Goal: Task Accomplishment & Management: Use online tool/utility

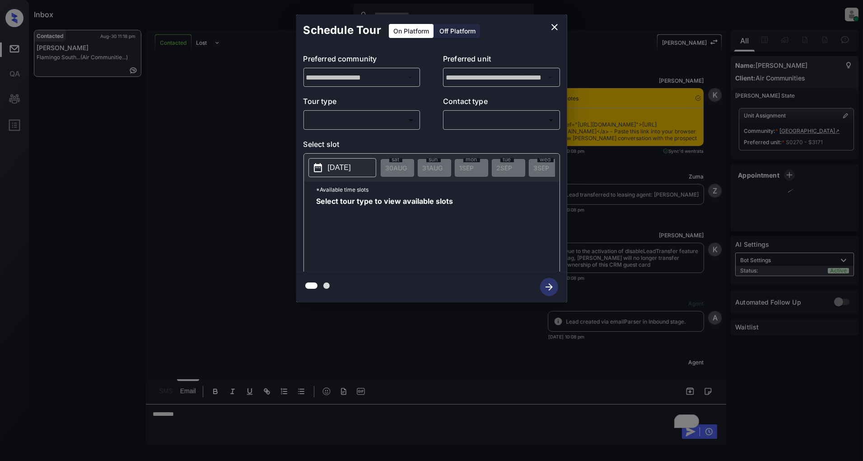
scroll to position [493, 0]
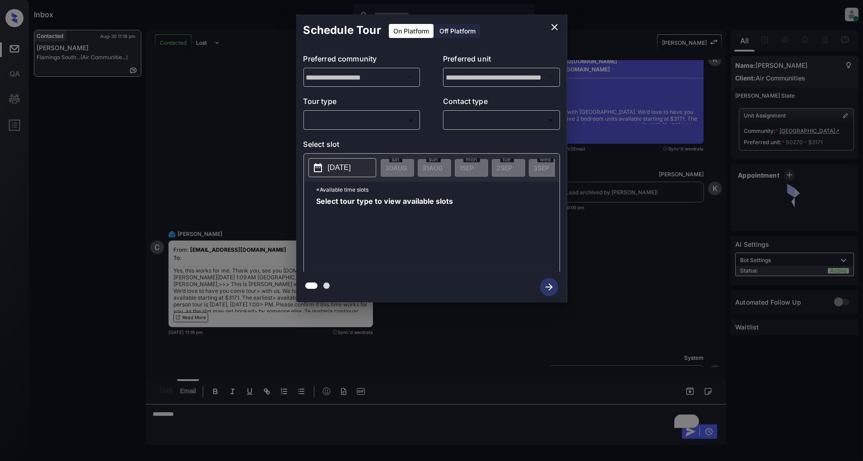
click at [351, 126] on body "Inbox Patrick Deasis Online Set yourself offline Set yourself on break Profile …" at bounding box center [431, 230] width 863 height 461
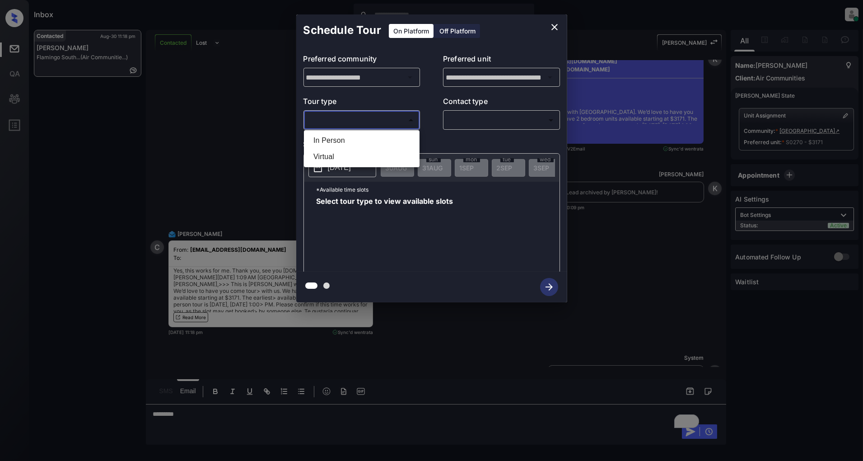
click at [331, 145] on li "In Person" at bounding box center [361, 140] width 111 height 16
type input "********"
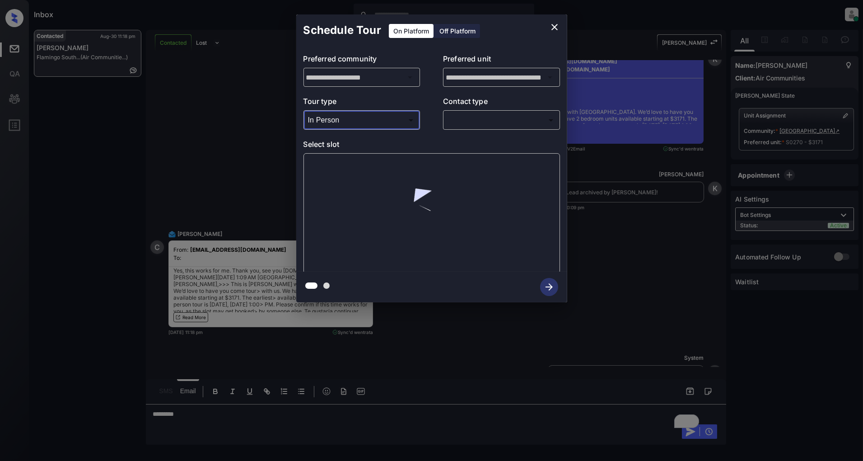
click at [475, 127] on body "Inbox Patrick Deasis Online Set yourself offline Set yourself on break Profile …" at bounding box center [431, 230] width 863 height 461
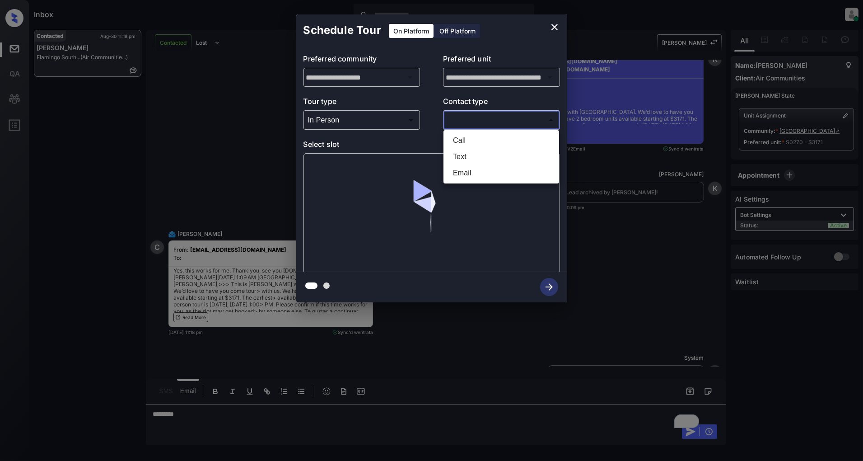
click at [471, 156] on li "Text" at bounding box center [501, 157] width 111 height 16
type input "****"
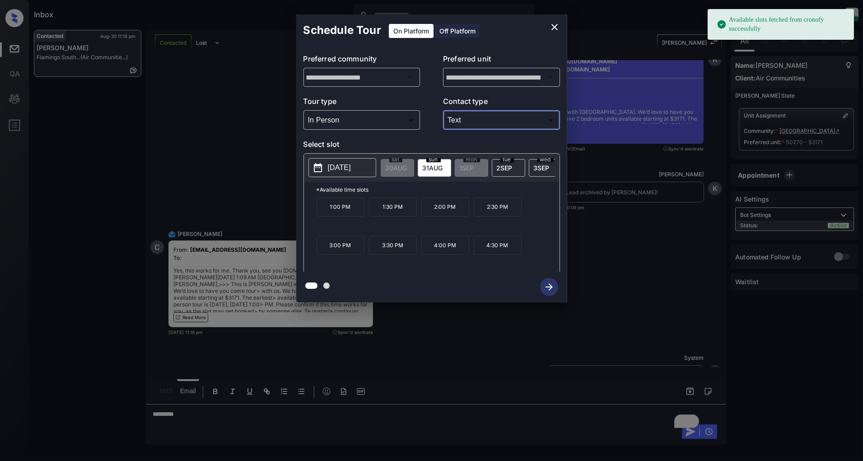
click at [325, 215] on p "1:00 PM" at bounding box center [341, 206] width 48 height 19
click at [557, 285] on icon "button" at bounding box center [549, 287] width 18 height 18
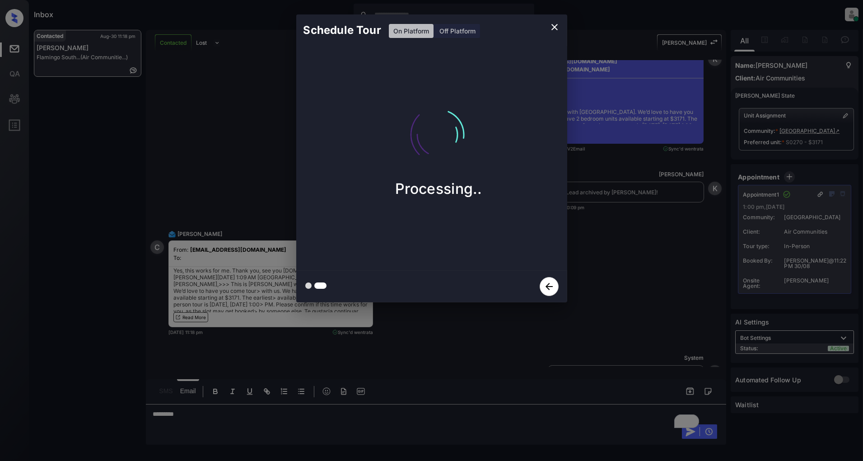
click at [556, 27] on icon "close" at bounding box center [554, 27] width 11 height 11
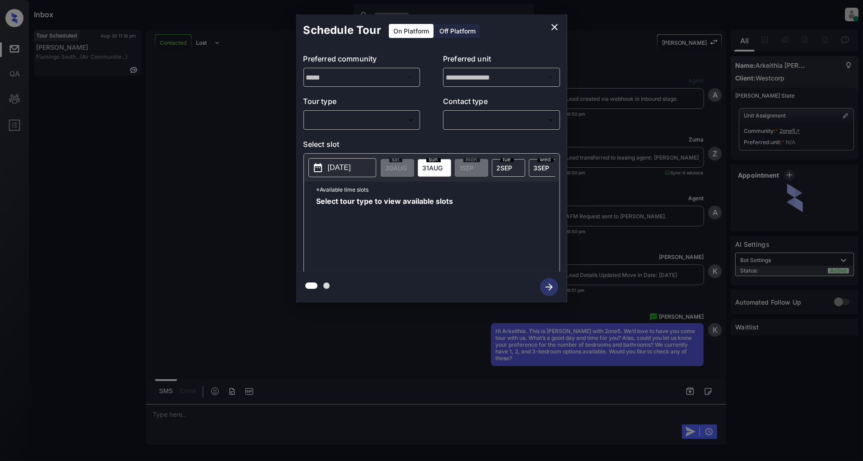
scroll to position [1148, 0]
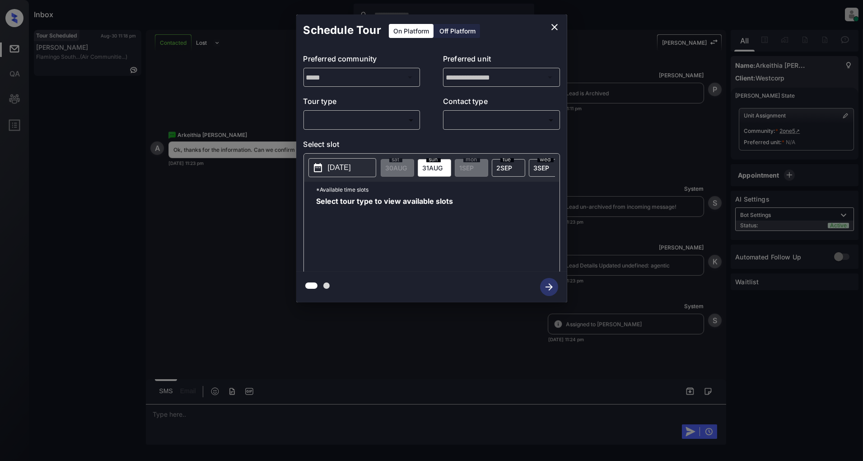
click at [382, 115] on body "Inbox Patrick Deasis Online Set yourself offline Set yourself on break Profile …" at bounding box center [431, 230] width 863 height 461
click at [333, 141] on li "In Person" at bounding box center [361, 140] width 111 height 16
type input "********"
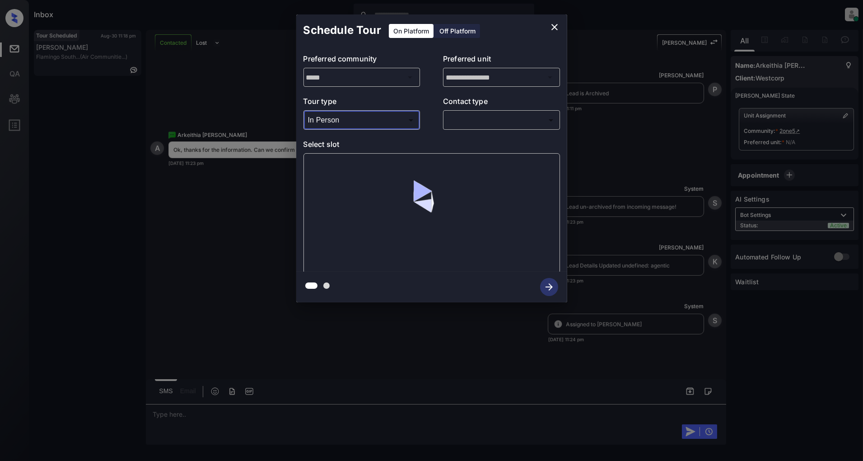
click at [505, 127] on body "Inbox Patrick Deasis Online Set yourself offline Set yourself on break Profile …" at bounding box center [431, 230] width 863 height 461
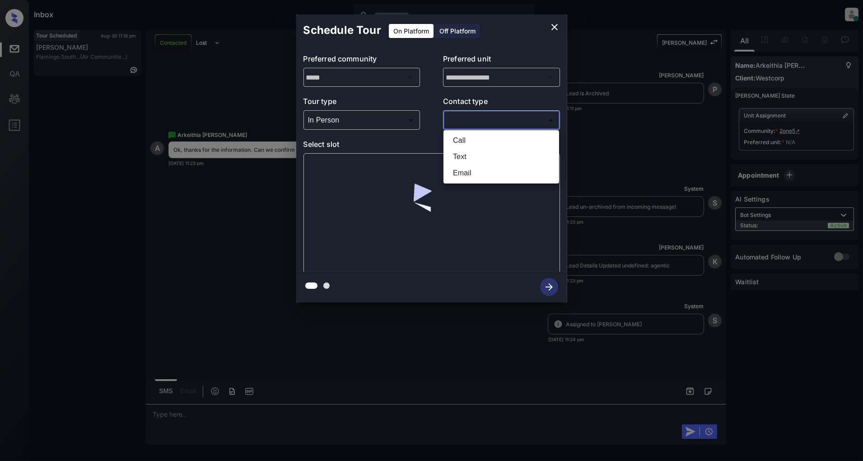
click at [484, 154] on li "Text" at bounding box center [501, 157] width 111 height 16
type input "****"
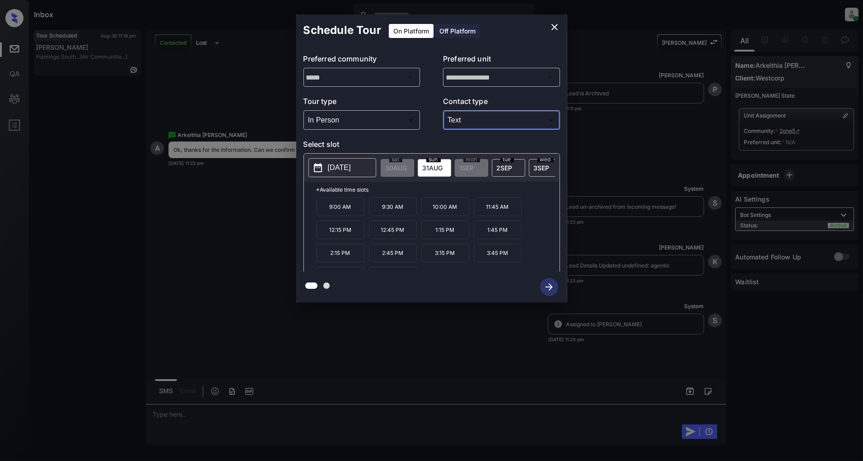
click at [332, 167] on p "[DATE]" at bounding box center [339, 167] width 23 height 11
drag, startPoint x: 407, startPoint y: 211, endPoint x: 368, endPoint y: 210, distance: 39.8
click at [368, 210] on div "9:00 AM 9:30 AM 10:00 AM 11:45 AM 12:15 PM 12:45 PM 1:15 PM 1:45 PM 2:15 PM 2:4…" at bounding box center [438, 233] width 243 height 72
copy p "9:30 AM"
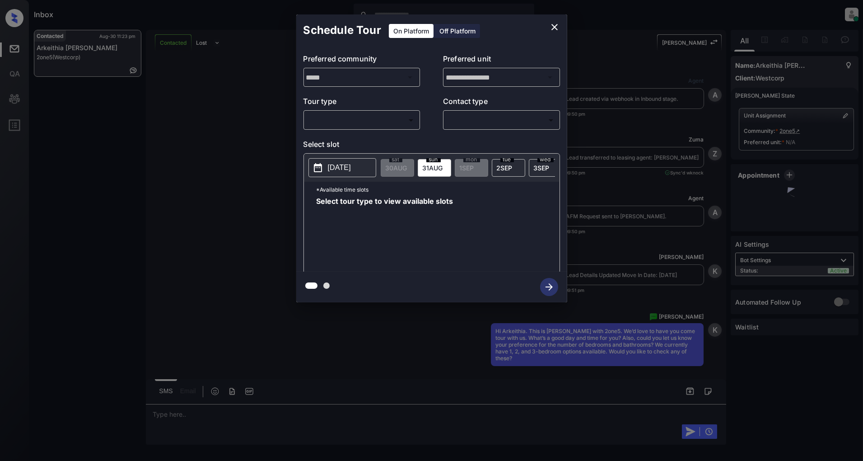
scroll to position [1148, 0]
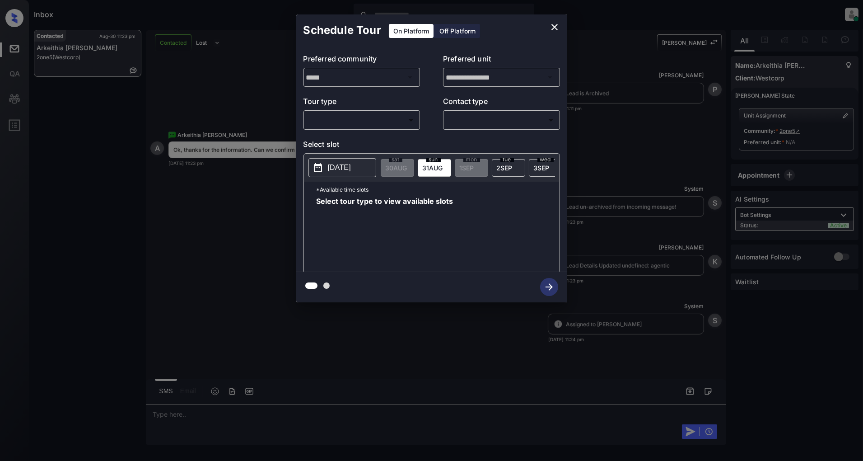
click at [350, 124] on body "Inbox [PERSON_NAME] Online Set yourself offline Set yourself on break Profile S…" at bounding box center [431, 230] width 863 height 461
click at [343, 138] on li "In Person" at bounding box center [361, 140] width 111 height 16
type input "********"
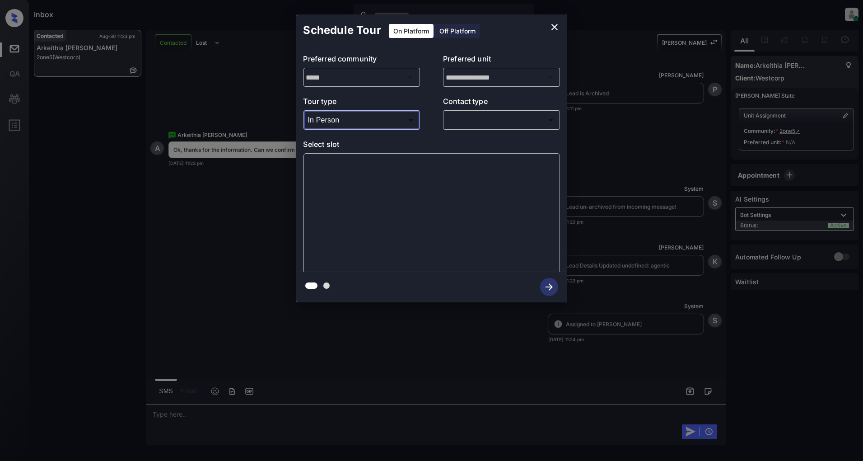
click at [475, 118] on body "Inbox [PERSON_NAME] Online Set yourself offline Set yourself on break Profile S…" at bounding box center [431, 230] width 863 height 461
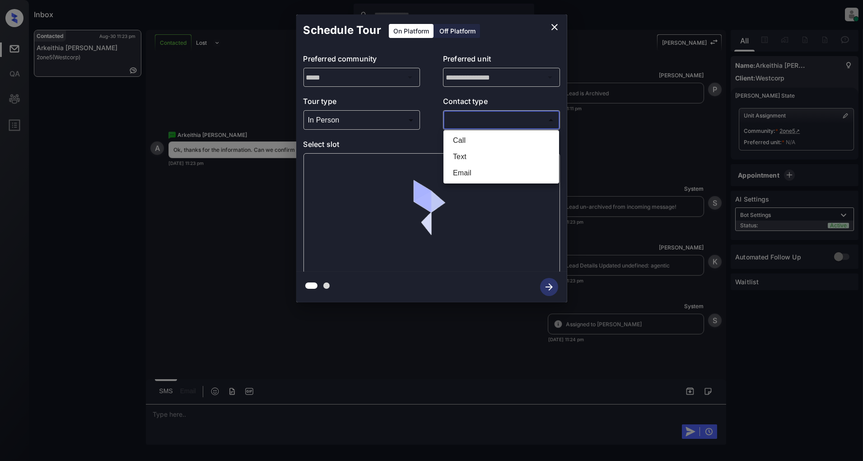
click at [481, 159] on li "Text" at bounding box center [501, 157] width 111 height 16
type input "****"
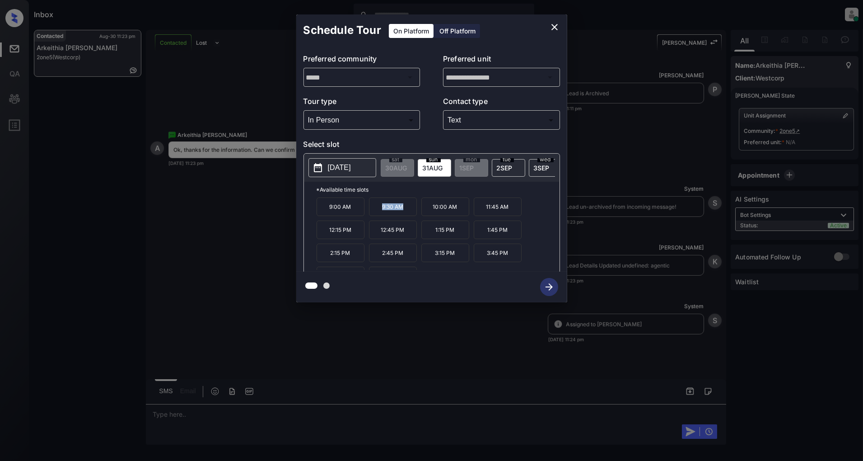
drag, startPoint x: 405, startPoint y: 212, endPoint x: 380, endPoint y: 212, distance: 25.3
click at [380, 212] on p "9:30 AM" at bounding box center [393, 206] width 48 height 19
copy p "9:30 AM"
drag, startPoint x: 388, startPoint y: 238, endPoint x: 378, endPoint y: 238, distance: 10.4
click at [378, 238] on p "12:45 PM" at bounding box center [393, 229] width 48 height 19
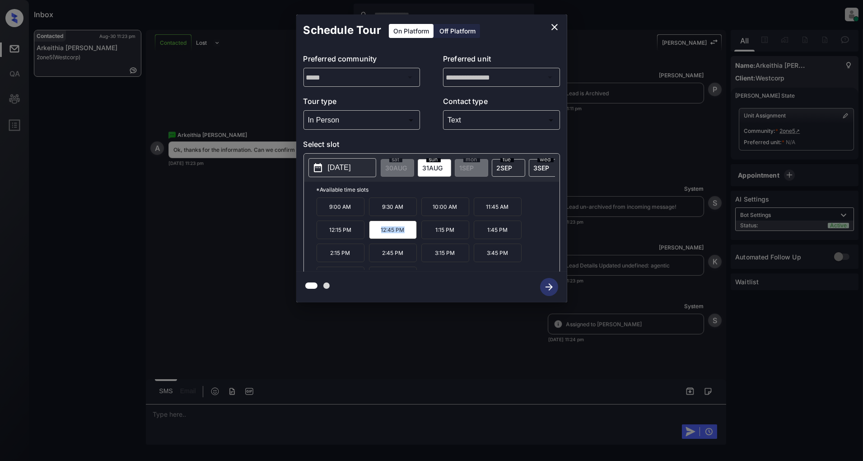
copy p "12:45 PM"
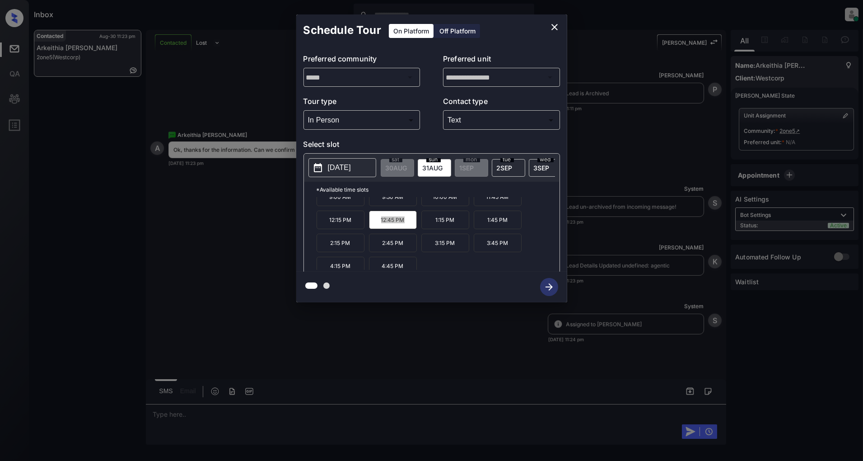
scroll to position [15, 0]
drag, startPoint x: 511, startPoint y: 243, endPoint x: 479, endPoint y: 243, distance: 32.1
click at [479, 243] on p "3:45 PM" at bounding box center [498, 237] width 48 height 19
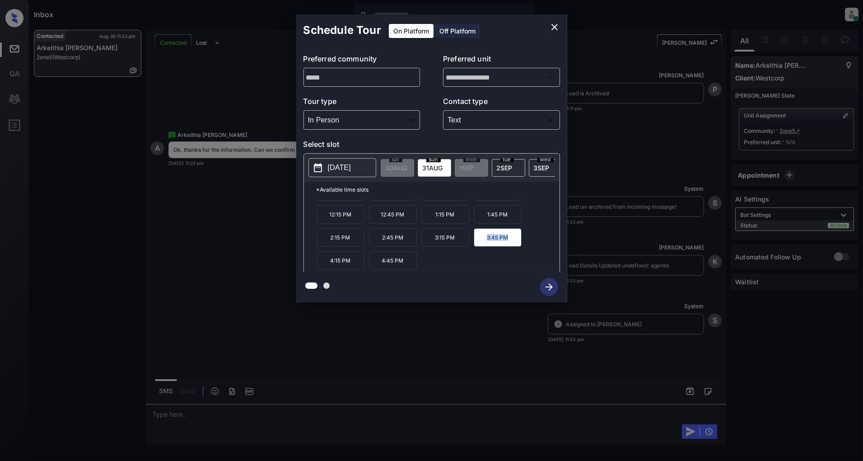
copy p "3:45 PM"
click at [552, 29] on icon "close" at bounding box center [554, 27] width 6 height 6
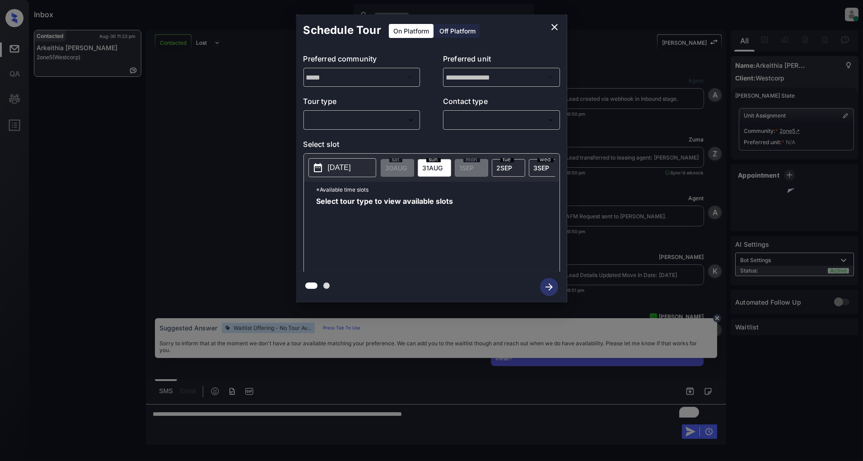
scroll to position [1148, 0]
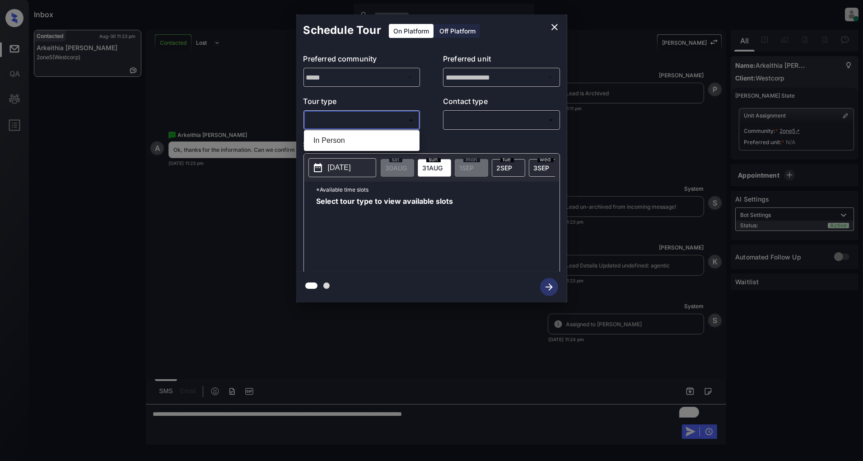
drag, startPoint x: 360, startPoint y: 124, endPoint x: 373, endPoint y: 124, distance: 12.7
click at [363, 124] on body "Inbox [PERSON_NAME] Online Set yourself offline Set yourself on break Profile S…" at bounding box center [431, 230] width 863 height 461
click at [357, 145] on li "In Person" at bounding box center [361, 140] width 111 height 16
type input "********"
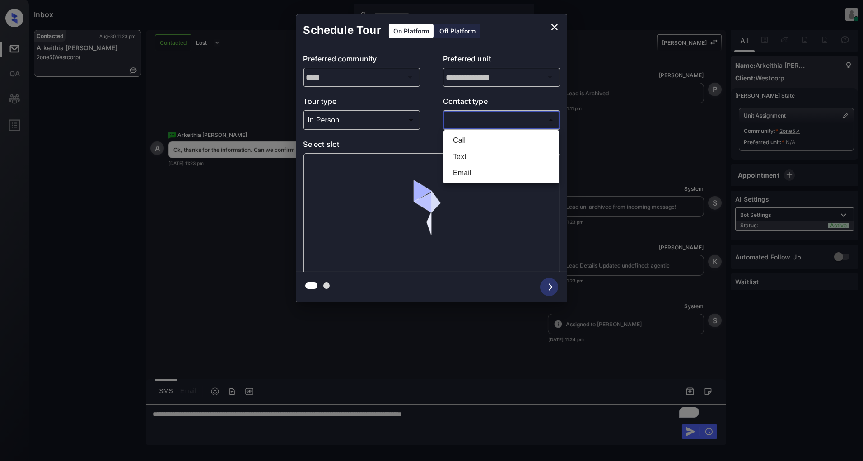
click at [484, 123] on body "Inbox [PERSON_NAME] Online Set yourself offline Set yourself on break Profile S…" at bounding box center [431, 230] width 863 height 461
click at [473, 151] on li "Text" at bounding box center [501, 157] width 111 height 16
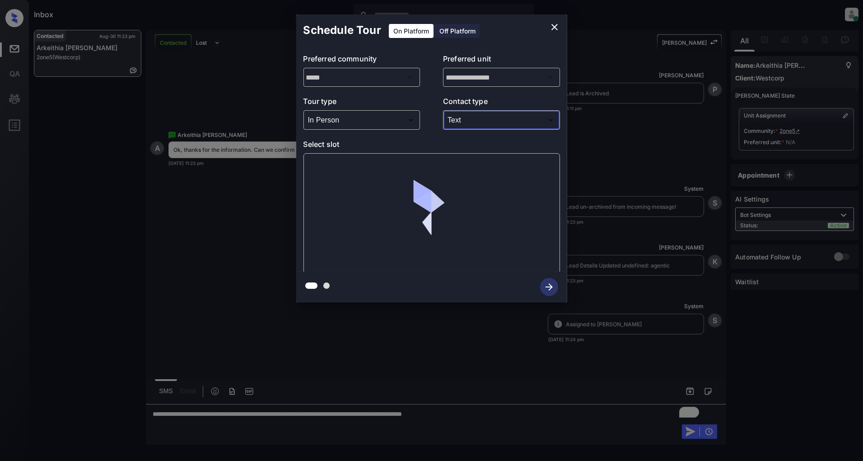
type input "****"
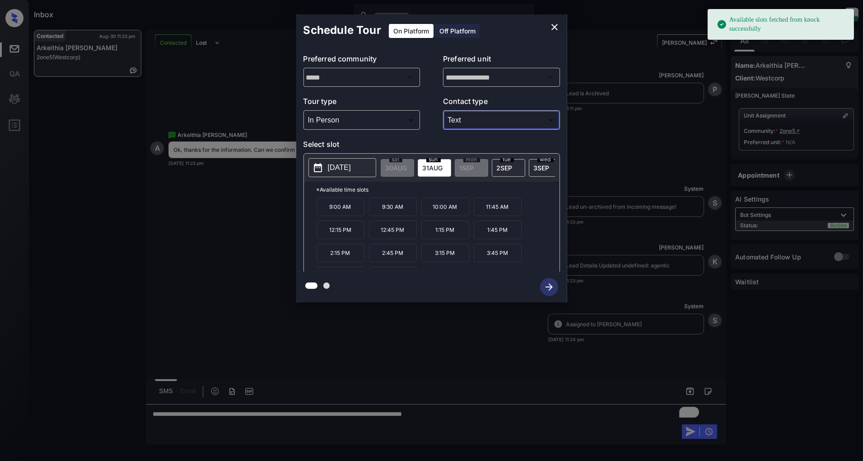
click at [555, 26] on icon "close" at bounding box center [554, 27] width 11 height 11
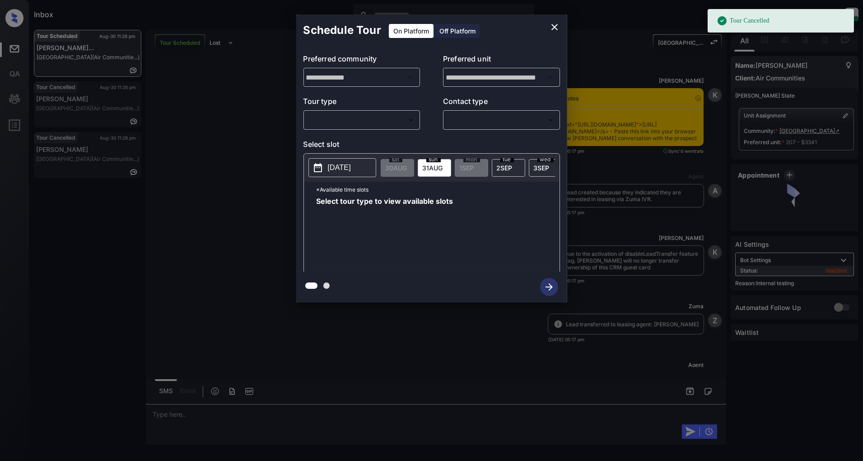
scroll to position [4556, 0]
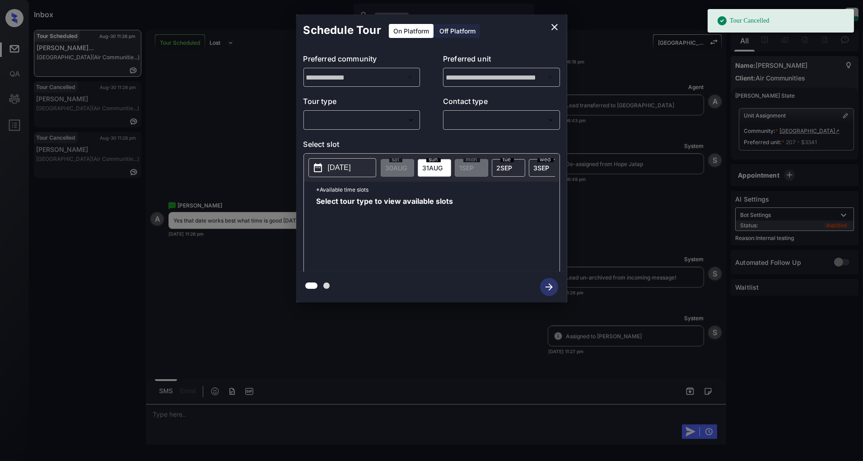
click at [322, 121] on body "Tour Cancelled Inbox [PERSON_NAME] Online Set yourself offline Set yourself on …" at bounding box center [431, 230] width 863 height 461
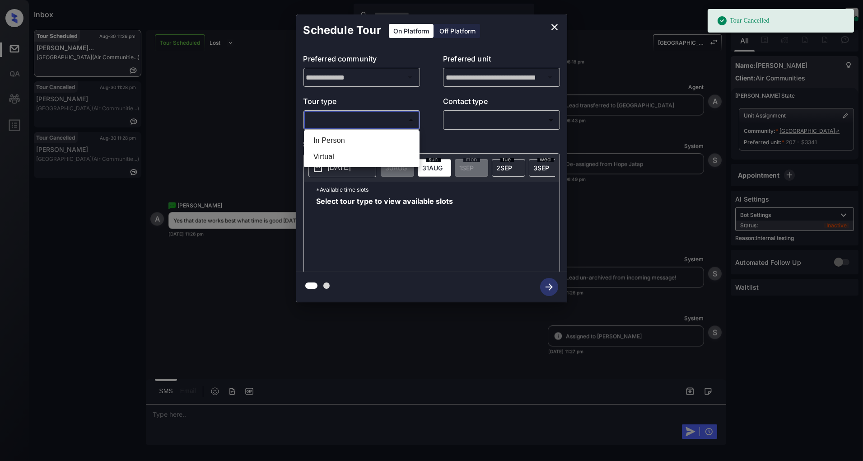
click at [351, 142] on li "In Person" at bounding box center [361, 140] width 111 height 16
type input "********"
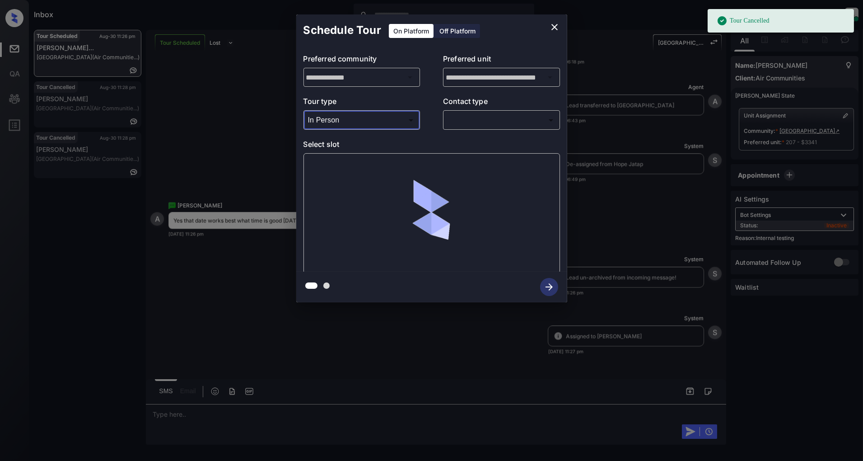
click at [490, 125] on body "Tour Cancelled Inbox [PERSON_NAME] Online Set yourself offline Set yourself on …" at bounding box center [431, 230] width 863 height 461
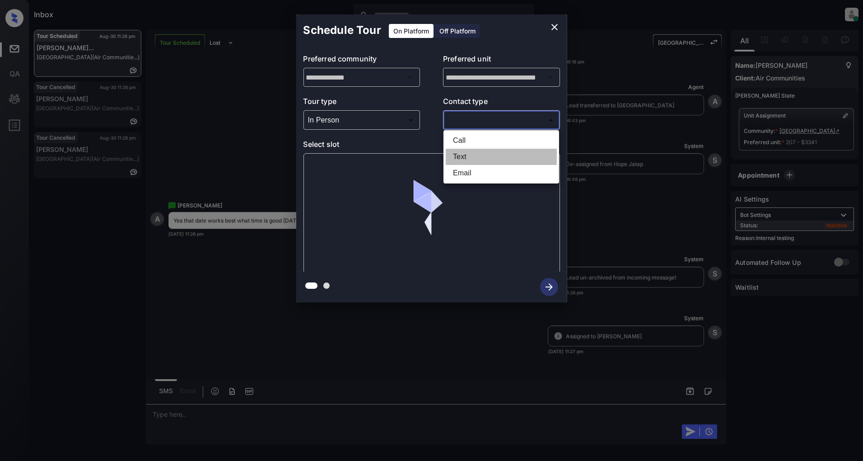
click at [484, 158] on li "Text" at bounding box center [501, 157] width 111 height 16
type input "****"
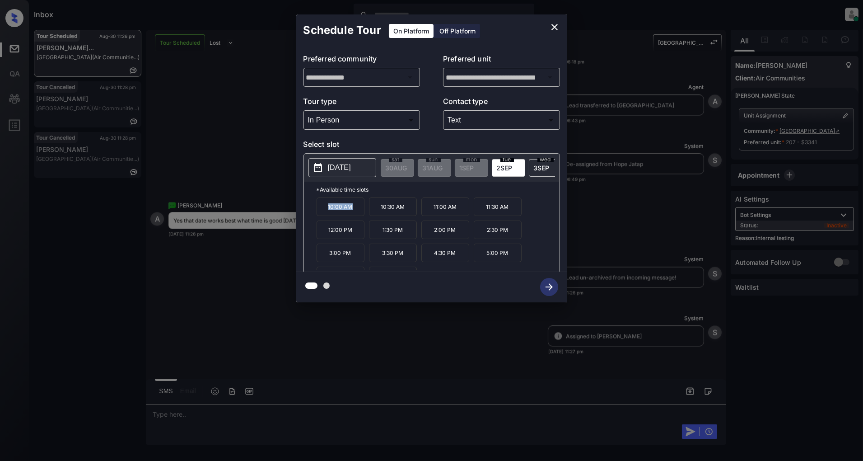
drag, startPoint x: 360, startPoint y: 210, endPoint x: 317, endPoint y: 210, distance: 42.5
click at [317, 210] on p "10:00 AM" at bounding box center [341, 206] width 48 height 19
copy p "10:00 AM"
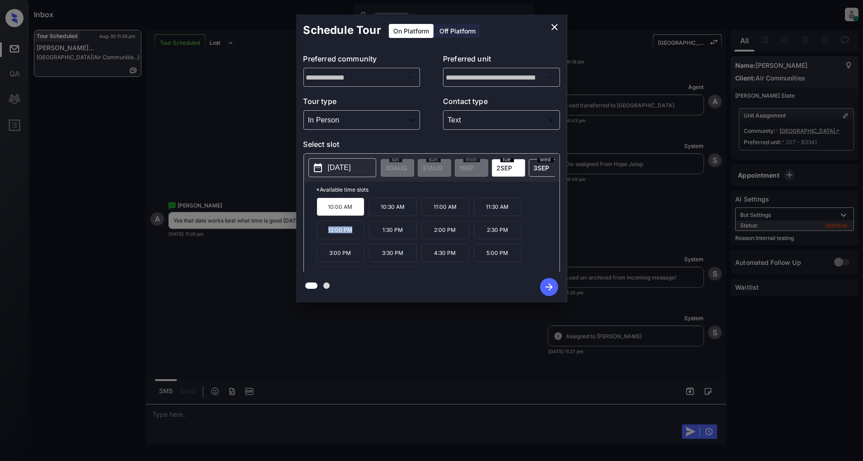
drag, startPoint x: 355, startPoint y: 237, endPoint x: 315, endPoint y: 238, distance: 39.8
click at [315, 238] on div "*Available time slots 10:00 AM 10:30 AM 11:00 AM 11:30 AM 12:00 PM 1:30 PM 2:00…" at bounding box center [432, 228] width 256 height 93
copy p "12:00 PM"
drag, startPoint x: 351, startPoint y: 259, endPoint x: 320, endPoint y: 260, distance: 31.6
click at [320, 260] on p "3:00 PM" at bounding box center [341, 252] width 48 height 19
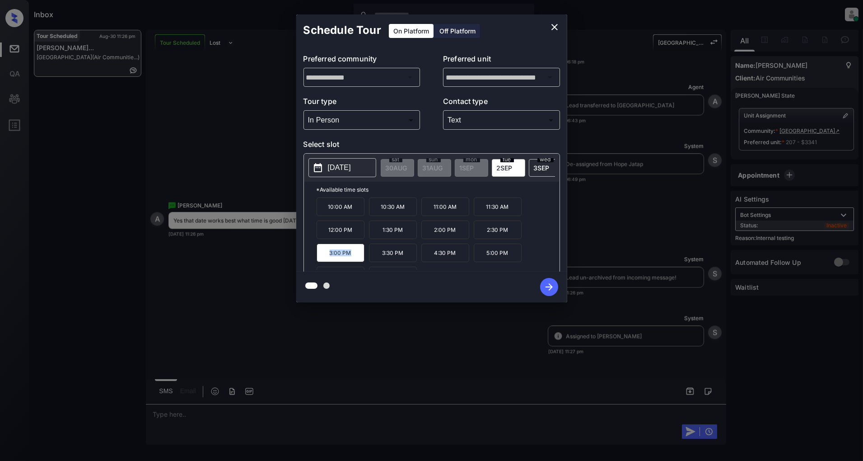
copy p "3:00 PM"
click at [553, 28] on icon "close" at bounding box center [554, 27] width 11 height 11
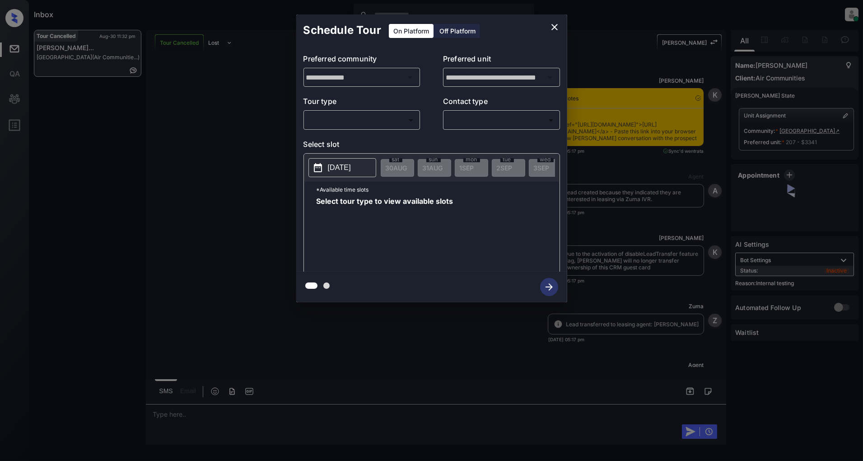
scroll to position [5258, 0]
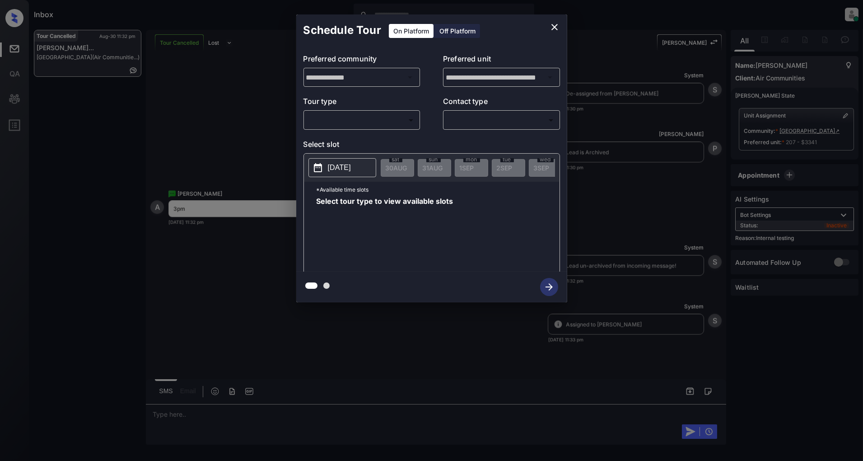
click at [360, 112] on body "Inbox [PERSON_NAME] Online Set yourself offline Set yourself on break Profile S…" at bounding box center [431, 230] width 863 height 461
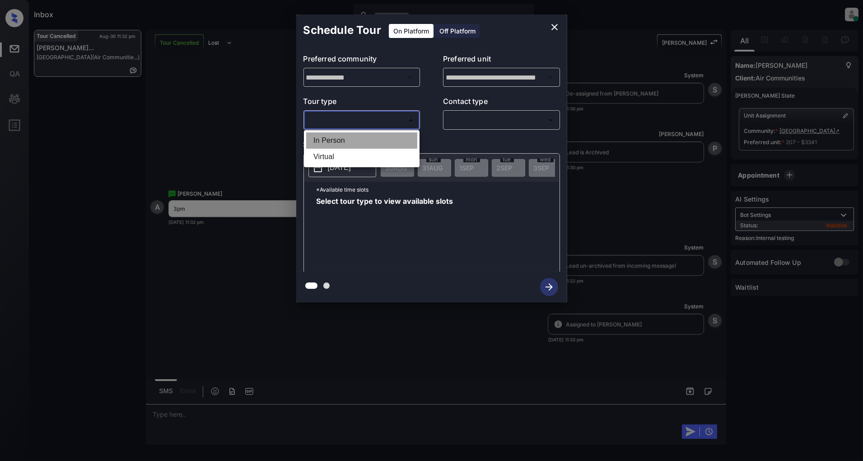
click at [340, 145] on li "In Person" at bounding box center [361, 140] width 111 height 16
type input "********"
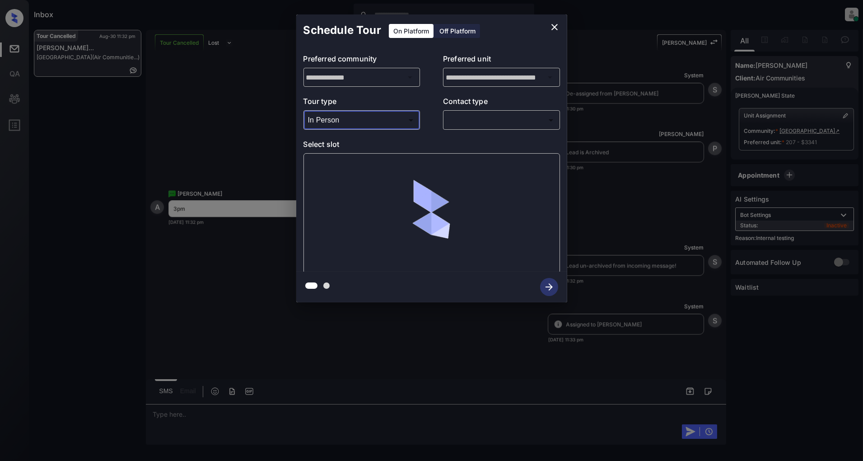
click at [515, 128] on div "​ ​" at bounding box center [501, 119] width 117 height 19
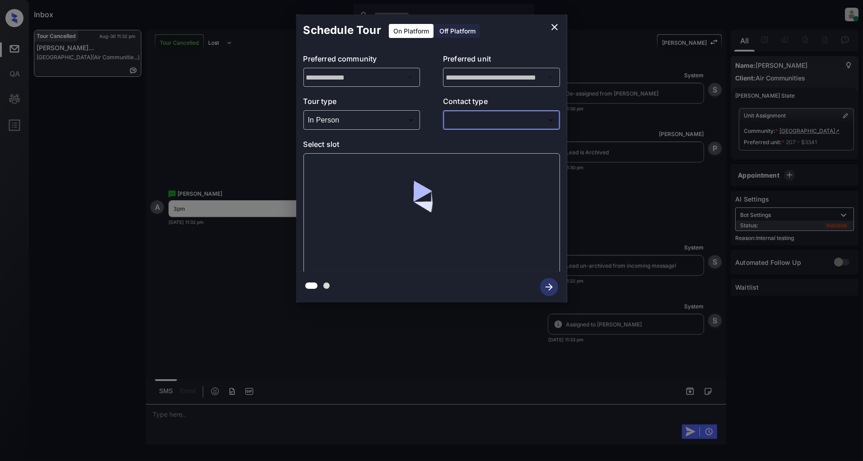
click at [509, 121] on body "Inbox Patrick Deasis Online Set yourself offline Set yourself on break Profile …" at bounding box center [431, 230] width 863 height 461
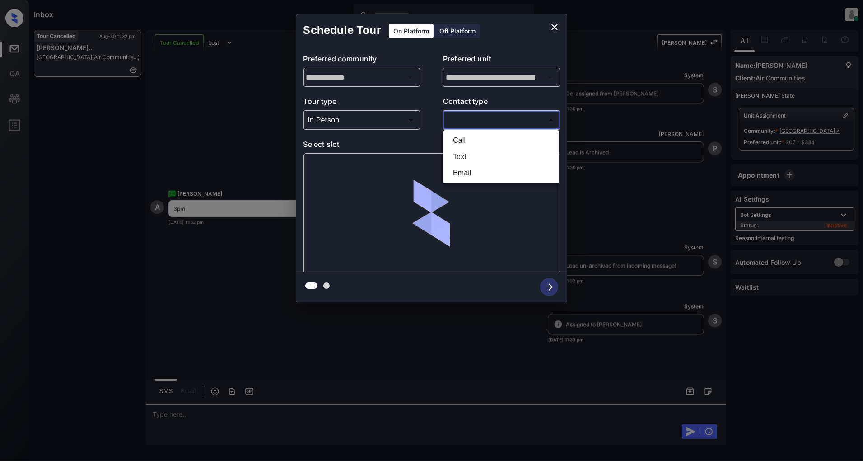
click at [480, 155] on li "Text" at bounding box center [501, 157] width 111 height 16
type input "****"
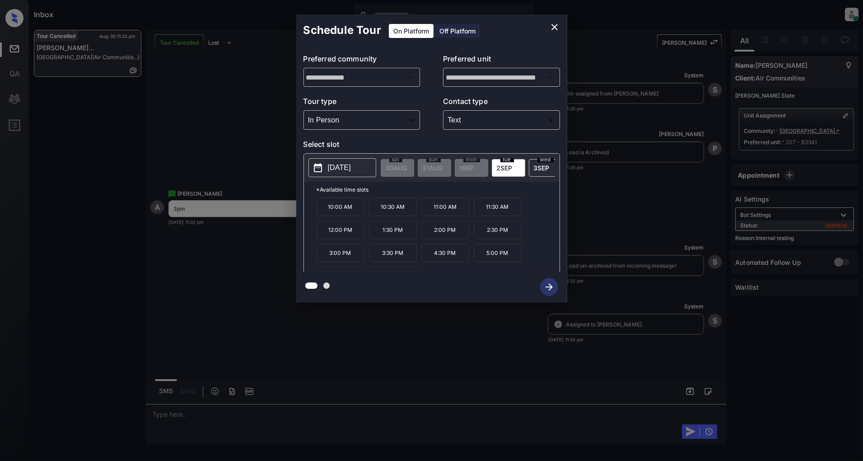
click at [335, 261] on p "3:00 PM" at bounding box center [341, 252] width 48 height 19
click at [542, 287] on icon "button" at bounding box center [549, 287] width 18 height 18
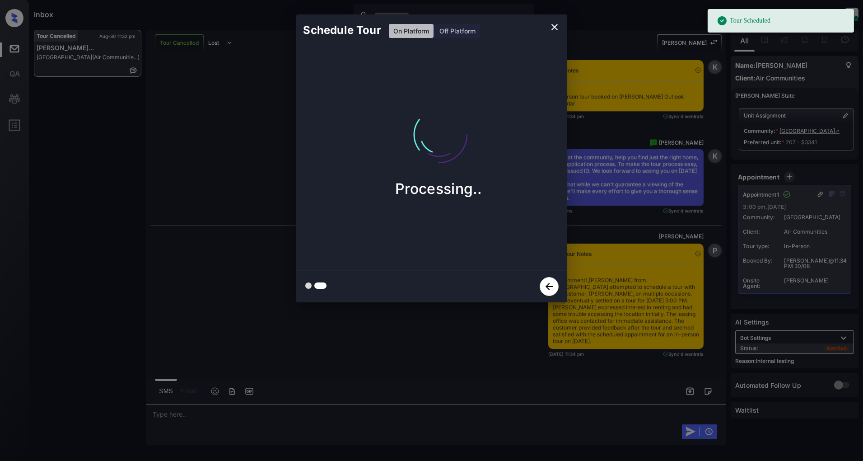
scroll to position [5692, 0]
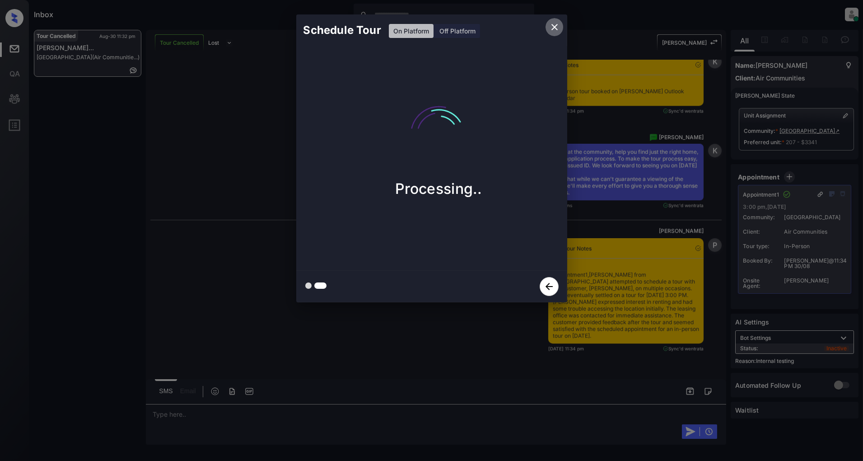
click at [557, 26] on icon "close" at bounding box center [554, 27] width 11 height 11
